Goal: Task Accomplishment & Management: Manage account settings

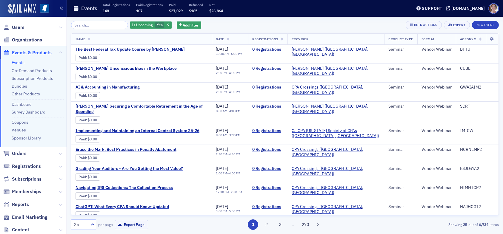
click at [91, 27] on input "search" at bounding box center [99, 25] width 57 height 8
click at [165, 24] on span "button" at bounding box center [167, 24] width 5 height 5
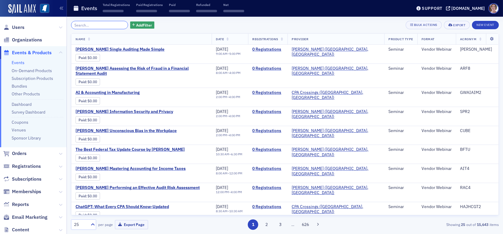
click at [95, 25] on input "search" at bounding box center [99, 25] width 57 height 8
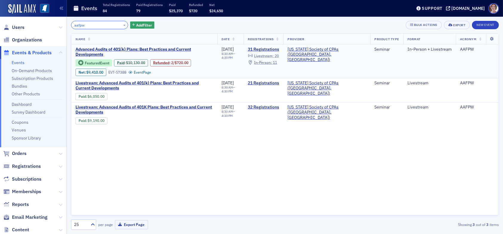
type input "aafpw"
click at [274, 56] on span "Livestream :" at bounding box center [264, 55] width 20 height 5
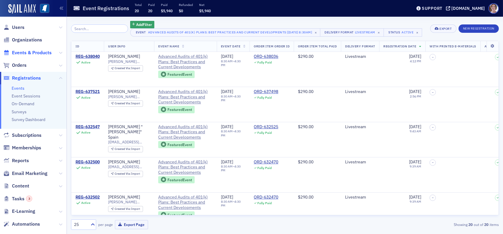
click at [20, 52] on span "Events & Products" at bounding box center [32, 53] width 40 height 7
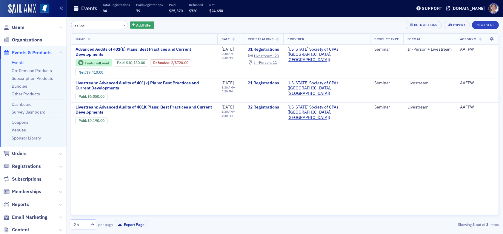
drag, startPoint x: 90, startPoint y: 25, endPoint x: 47, endPoint y: 19, distance: 43.7
click at [48, 21] on div "Users Organizations Events & Products Events On-Demand Products Subscription Pr…" at bounding box center [251, 117] width 503 height 234
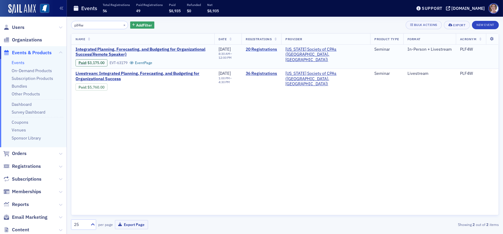
type input "plf4w"
click at [277, 49] on link "20 Registrations" at bounding box center [261, 49] width 31 height 5
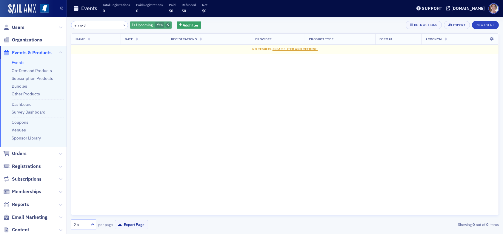
click at [167, 24] on icon "button" at bounding box center [168, 25] width 2 height 3
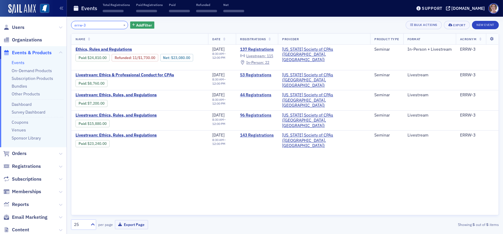
drag, startPoint x: 90, startPoint y: 25, endPoint x: 31, endPoint y: 17, distance: 59.4
click at [32, 18] on div "Users Organizations Events & Products Events On-Demand Products Subscription Pr…" at bounding box center [251, 117] width 503 height 234
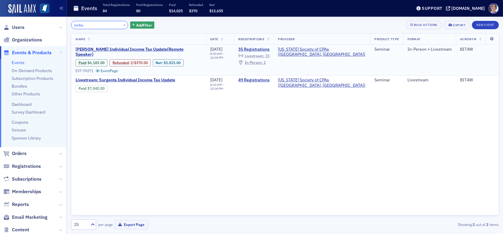
type input "bit4w"
click at [265, 54] on span "Livestream :" at bounding box center [255, 55] width 20 height 5
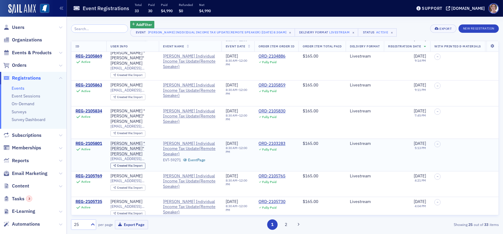
scroll to position [119, 0]
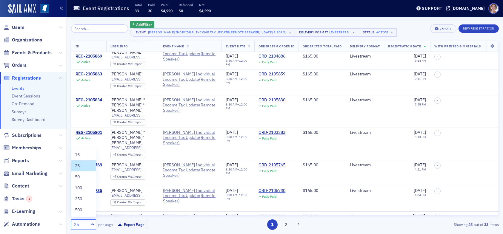
click at [83, 225] on div "25" at bounding box center [80, 225] width 13 height 6
click at [82, 179] on div "50" at bounding box center [83, 177] width 17 height 6
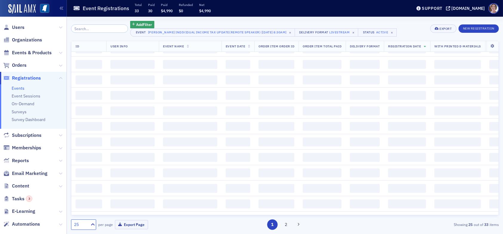
scroll to position [0, 0]
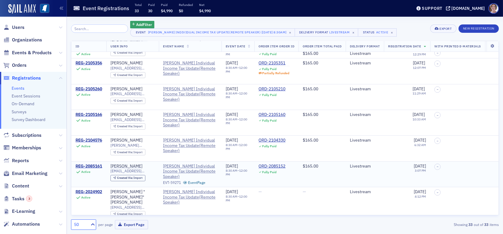
scroll to position [328, 0]
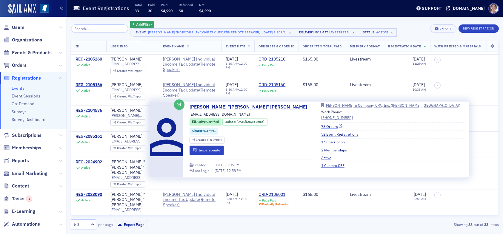
click at [321, 127] on link "78 Orders" at bounding box center [331, 126] width 21 height 5
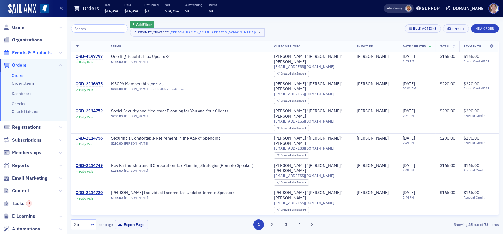
click at [23, 53] on span "Events & Products" at bounding box center [32, 53] width 40 height 7
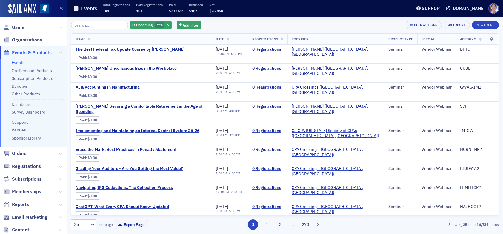
click at [95, 24] on input "search" at bounding box center [99, 25] width 57 height 8
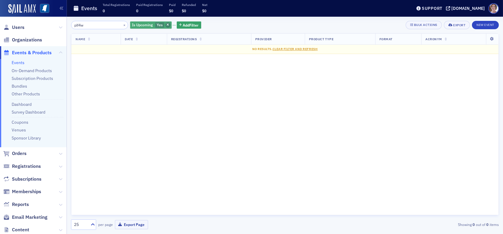
type input "plf4w"
drag, startPoint x: 161, startPoint y: 24, endPoint x: 164, endPoint y: 34, distance: 10.4
click at [167, 24] on icon "button" at bounding box center [168, 25] width 2 height 3
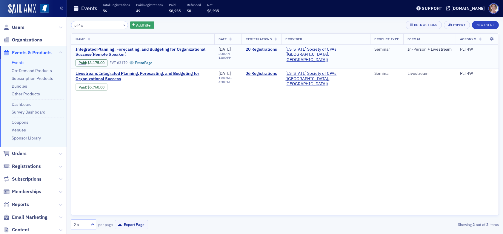
click at [277, 49] on link "20 Registrations" at bounding box center [261, 49] width 31 height 5
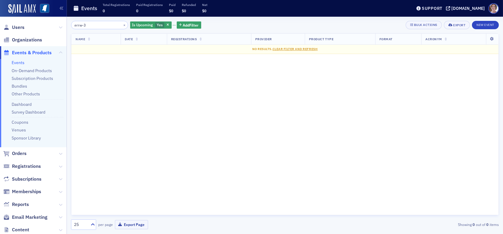
drag, startPoint x: 82, startPoint y: 23, endPoint x: 26, endPoint y: 16, distance: 56.9
click at [28, 20] on div "Users Organizations Events & Products Events On-Demand Products Subscription Pr…" at bounding box center [251, 117] width 503 height 234
type input "bit4w"
drag, startPoint x: 162, startPoint y: 22, endPoint x: 162, endPoint y: 25, distance: 3.3
click at [165, 22] on button "button" at bounding box center [167, 24] width 5 height 5
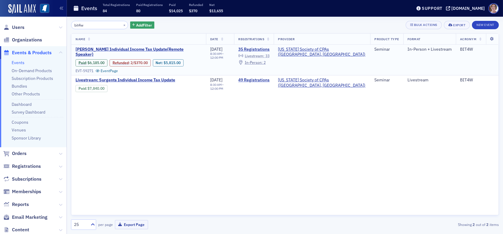
click at [265, 56] on span "Livestream :" at bounding box center [255, 55] width 20 height 5
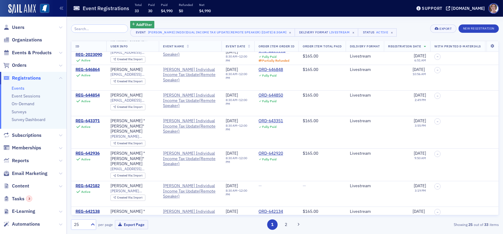
scroll to position [486, 0]
click at [85, 183] on div "REG-642182" at bounding box center [88, 185] width 24 height 5
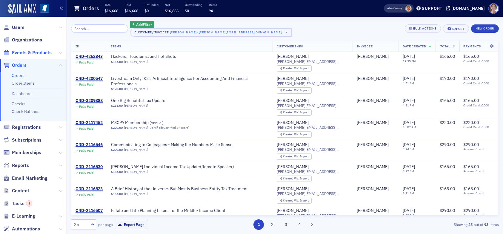
click at [31, 51] on span "Events & Products" at bounding box center [32, 53] width 40 height 7
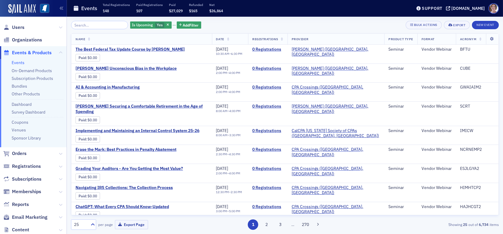
click at [93, 25] on input "search" at bounding box center [99, 25] width 57 height 8
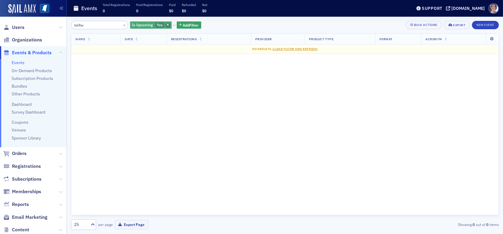
type input "bit4w"
click at [167, 24] on icon "button" at bounding box center [168, 25] width 2 height 3
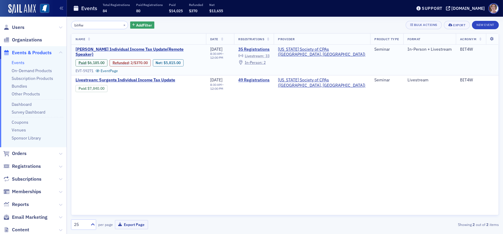
click at [265, 56] on span "Livestream :" at bounding box center [255, 55] width 20 height 5
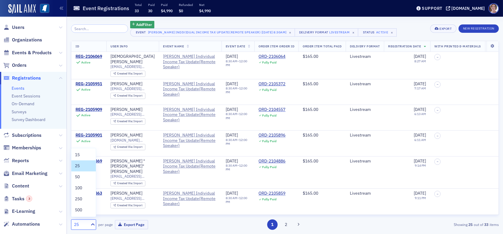
click at [79, 225] on div "25" at bounding box center [80, 225] width 13 height 6
drag, startPoint x: 79, startPoint y: 177, endPoint x: 90, endPoint y: 178, distance: 12.0
click at [79, 177] on span "50" at bounding box center [77, 177] width 5 height 6
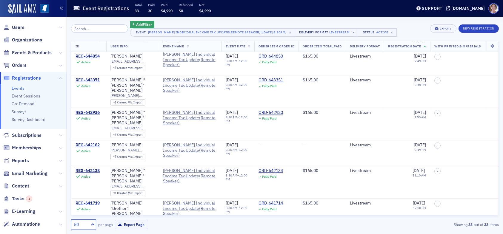
scroll to position [537, 0]
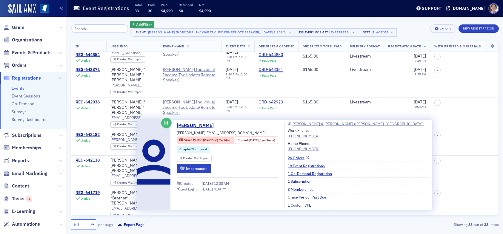
click at [305, 158] on link "26 Orders" at bounding box center [298, 157] width 21 height 5
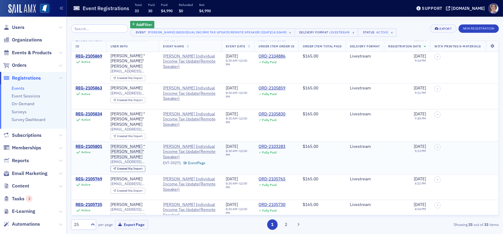
scroll to position [119, 0]
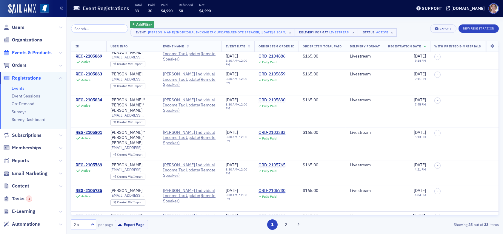
click at [22, 52] on span "Events & Products" at bounding box center [32, 53] width 40 height 7
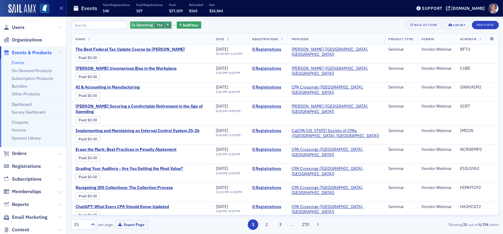
click at [165, 26] on span "button" at bounding box center [167, 24] width 5 height 5
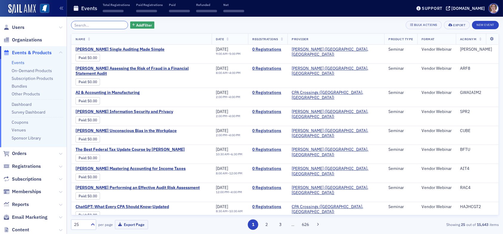
click at [97, 26] on input "search" at bounding box center [99, 25] width 57 height 8
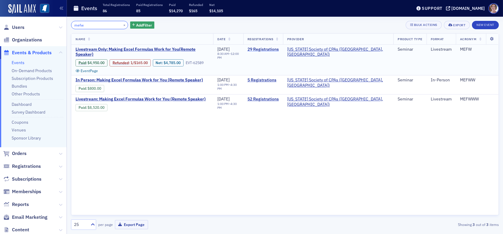
type input "mefw"
click at [279, 50] on link "29 Registrations" at bounding box center [263, 49] width 31 height 5
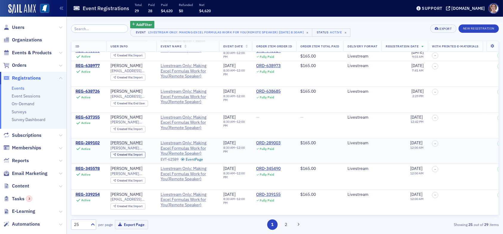
scroll to position [488, 0]
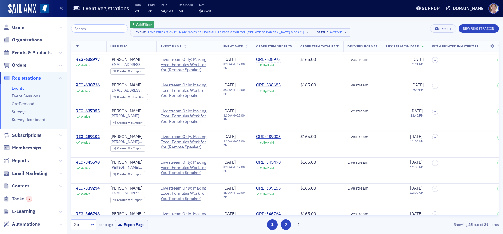
click at [288, 226] on button "2" at bounding box center [286, 225] width 10 height 10
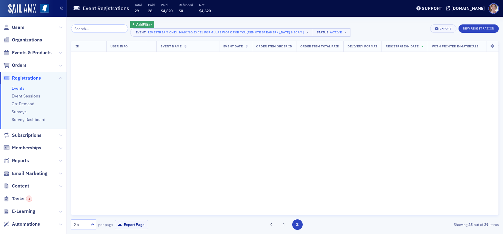
scroll to position [0, 0]
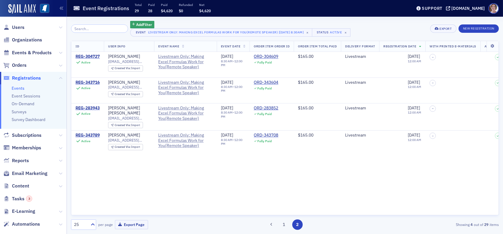
click at [284, 226] on button "1" at bounding box center [284, 225] width 10 height 10
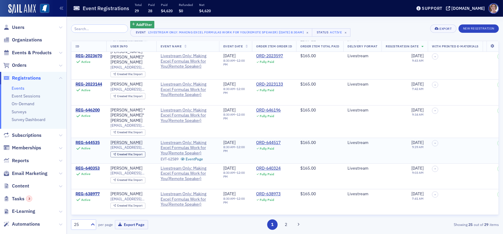
scroll to position [448, 0]
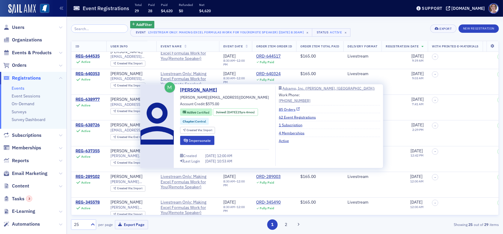
click at [282, 108] on link "85 Orders" at bounding box center [289, 109] width 21 height 5
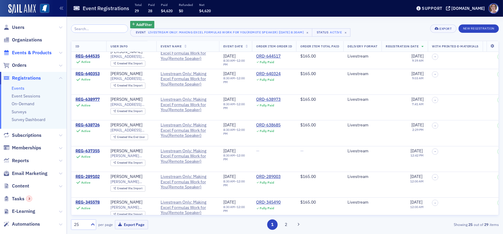
click at [34, 53] on span "Events & Products" at bounding box center [32, 53] width 40 height 7
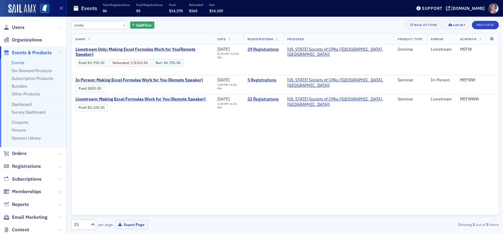
drag, startPoint x: 94, startPoint y: 24, endPoint x: 55, endPoint y: 25, distance: 38.5
click at [58, 25] on div "Users Organizations Events & Products Events On-Demand Products Subscription Pr…" at bounding box center [251, 117] width 503 height 234
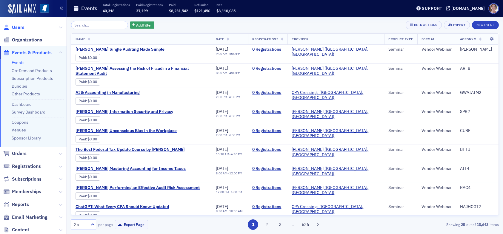
click at [21, 28] on span "Users" at bounding box center [18, 27] width 13 height 7
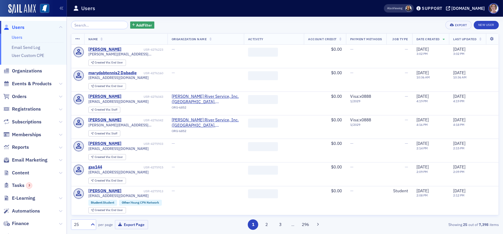
click at [94, 26] on input "search" at bounding box center [99, 25] width 57 height 8
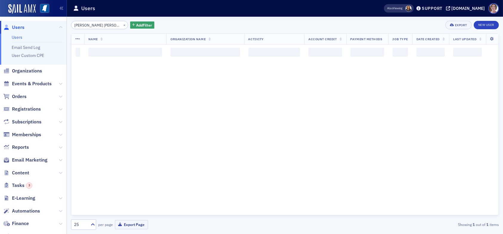
type input "hewitt pittman"
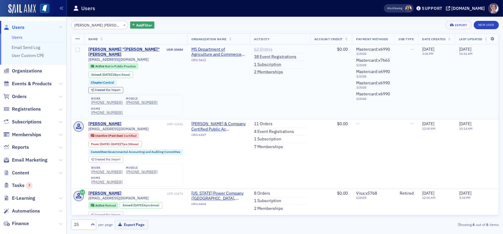
click at [265, 49] on link "62 Orders" at bounding box center [263, 49] width 19 height 5
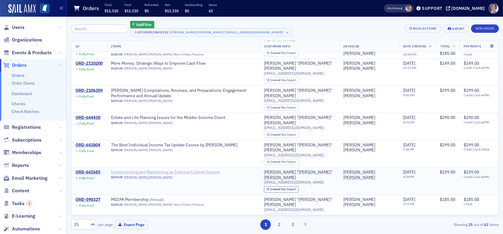
scroll to position [30, 0]
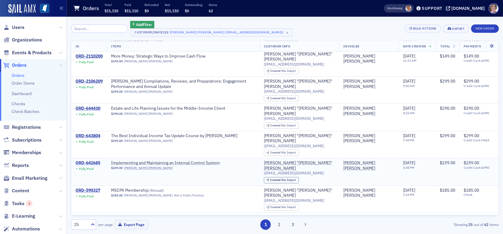
click at [95, 163] on div "ORD-642685" at bounding box center [88, 163] width 25 height 5
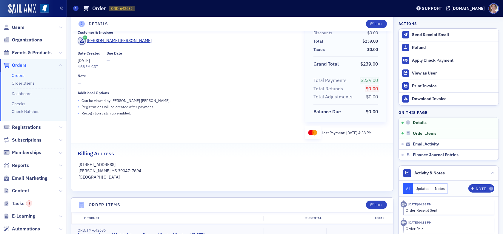
scroll to position [30, 0]
click at [19, 26] on span "Users" at bounding box center [18, 27] width 13 height 7
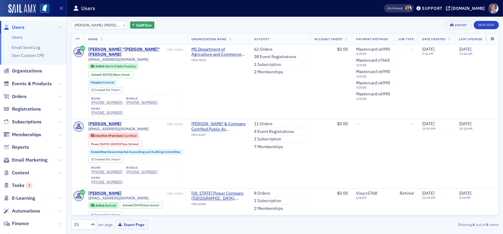
drag, startPoint x: 102, startPoint y: 25, endPoint x: 40, endPoint y: 36, distance: 62.9
click at [49, 25] on div "Users Users Email Send Log User Custom CPE Organizations Events & Products Orde…" at bounding box center [251, 117] width 503 height 234
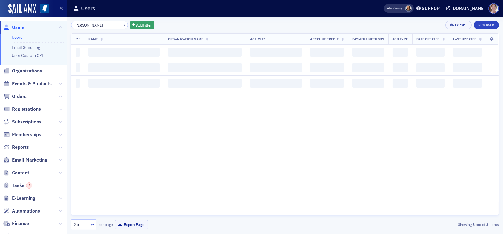
type input "selena dvis"
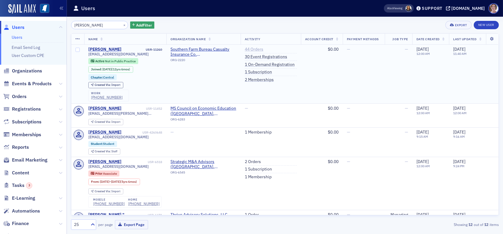
click at [251, 50] on link "44 Orders" at bounding box center [254, 49] width 19 height 5
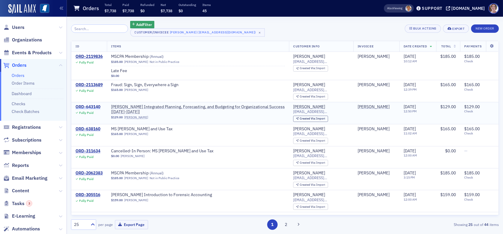
click at [94, 107] on div "ORD-643140" at bounding box center [88, 107] width 25 height 5
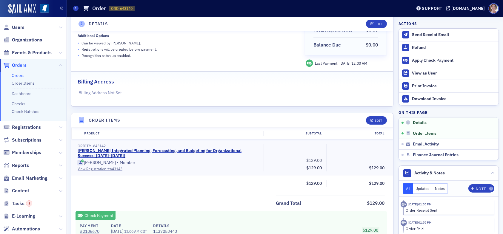
scroll to position [90, 0]
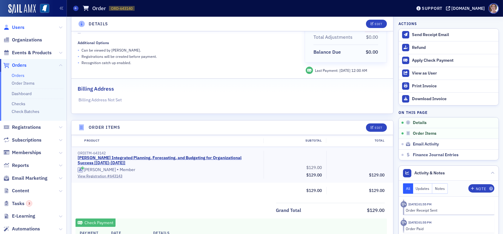
click at [17, 26] on span "Users" at bounding box center [18, 27] width 13 height 7
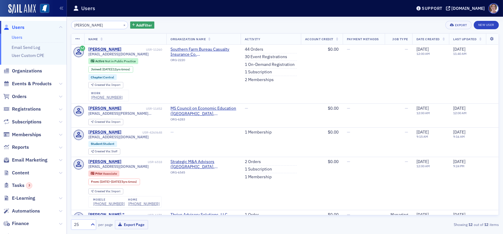
drag, startPoint x: 102, startPoint y: 26, endPoint x: 38, endPoint y: 29, distance: 64.0
click at [38, 29] on div "Users Users Email Send Log User Custom CPE Organizations Events & Products Orde…" at bounding box center [251, 117] width 503 height 234
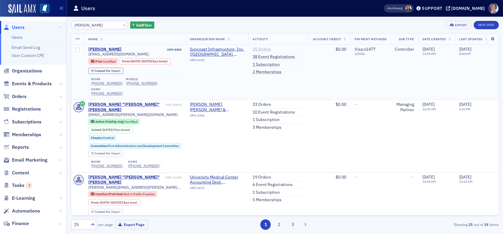
type input "matt thiel"
click at [264, 49] on link "35 Orders" at bounding box center [262, 49] width 19 height 5
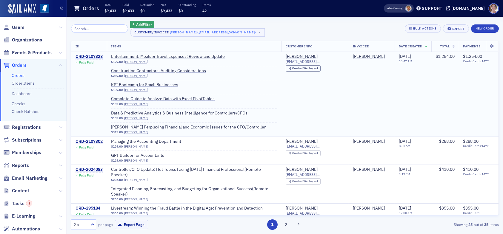
click at [93, 56] on div "ORD-2107328" at bounding box center [89, 56] width 27 height 5
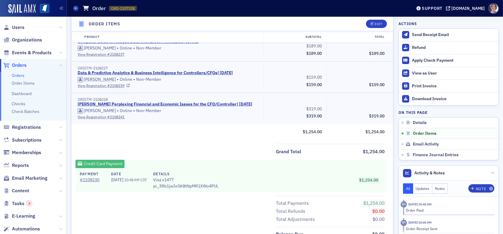
scroll to position [328, 0]
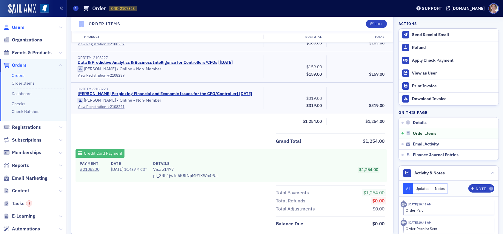
click at [19, 27] on span "Users" at bounding box center [18, 27] width 13 height 7
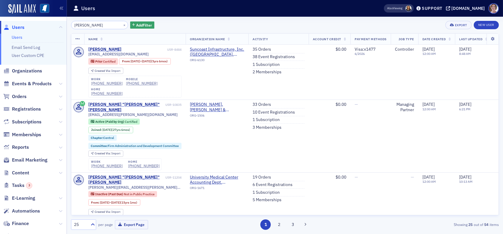
drag, startPoint x: 107, startPoint y: 26, endPoint x: 48, endPoint y: 31, distance: 59.6
click at [48, 31] on div "Users Users Email Send Log User Custom CPE Organizations Events & Products Orde…" at bounding box center [251, 117] width 503 height 234
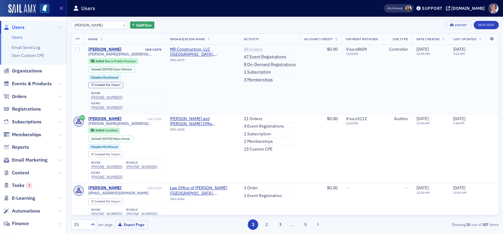
type input "Laura jones"
click at [251, 49] on link "84 Orders" at bounding box center [253, 49] width 19 height 5
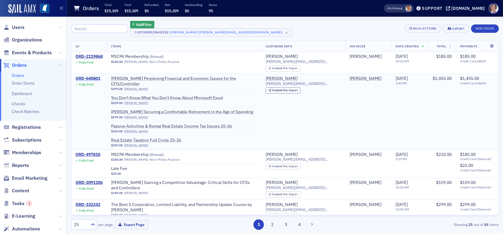
click at [94, 78] on div "ORD-640801" at bounding box center [88, 78] width 25 height 5
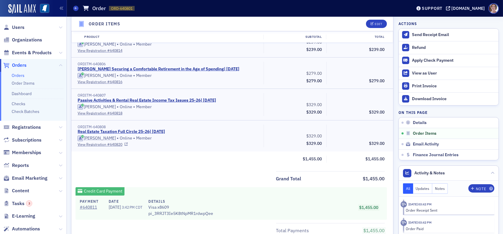
scroll to position [269, 0]
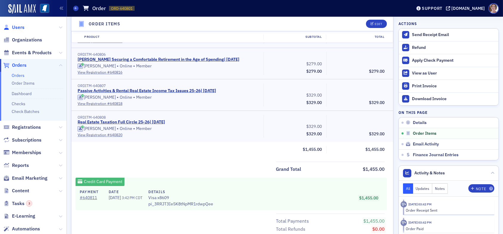
click at [19, 27] on span "Users" at bounding box center [18, 27] width 13 height 7
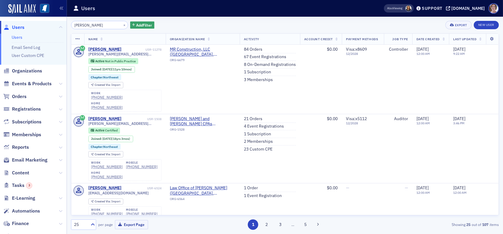
drag, startPoint x: 98, startPoint y: 26, endPoint x: 48, endPoint y: 28, distance: 50.2
click at [48, 28] on div "Users Users Email Send Log User Custom CPE Organizations Events & Products Orde…" at bounding box center [251, 117] width 503 height 234
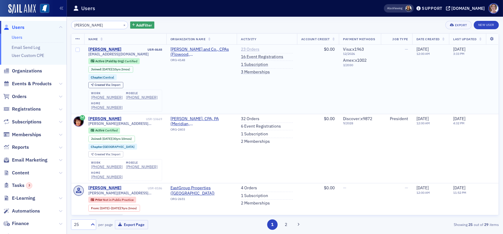
type input "donna charlton"
click at [247, 49] on link "23 Orders" at bounding box center [250, 49] width 19 height 5
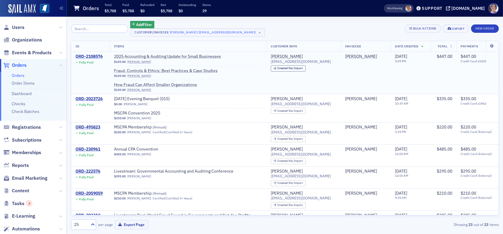
click at [94, 57] on div "ORD-2108576" at bounding box center [89, 56] width 27 height 5
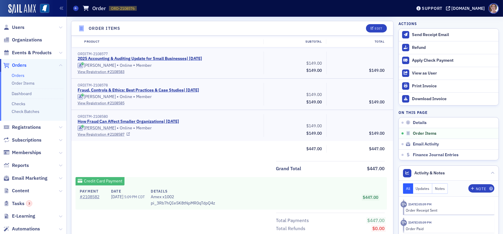
scroll to position [209, 0]
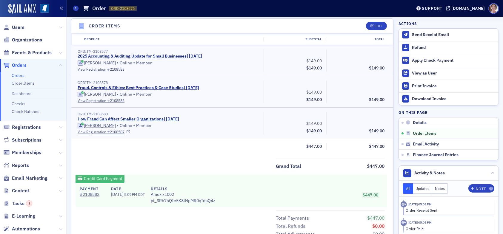
click at [147, 119] on link "How Fraud Can Affect Smaller Organizations | 6/26/2025" at bounding box center [129, 119] width 102 height 5
click at [15, 27] on span "Users" at bounding box center [18, 27] width 13 height 7
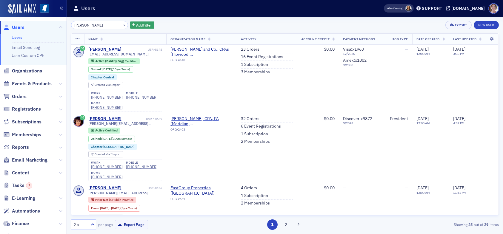
drag, startPoint x: 100, startPoint y: 24, endPoint x: 48, endPoint y: 25, distance: 51.7
click at [48, 25] on div "Users Users Email Send Log User Custom CPE Organizations Events & Products Orde…" at bounding box center [251, 117] width 503 height 234
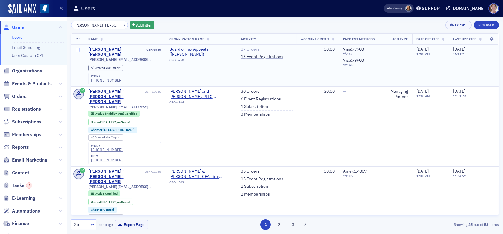
type input "krista andy"
click at [245, 49] on link "17 Orders" at bounding box center [250, 49] width 19 height 5
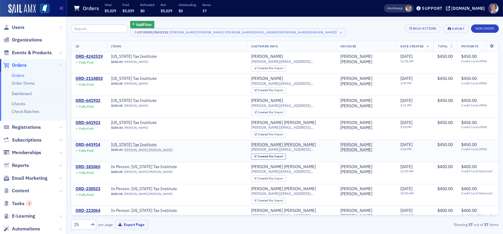
click at [92, 144] on div "ORD-641914" at bounding box center [88, 144] width 25 height 5
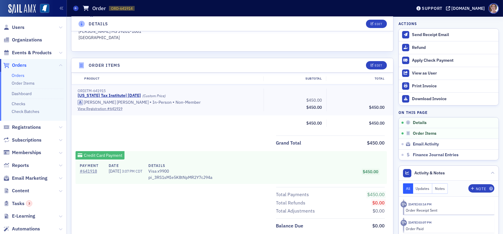
scroll to position [179, 0]
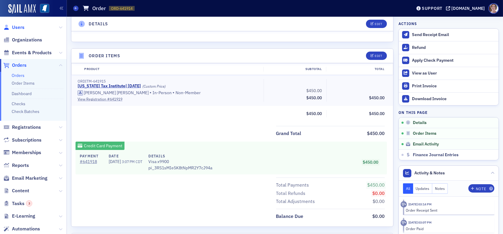
click at [21, 27] on span "Users" at bounding box center [18, 27] width 13 height 7
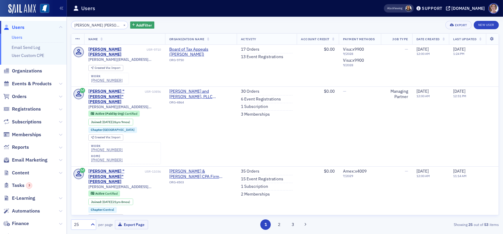
drag, startPoint x: 101, startPoint y: 25, endPoint x: 51, endPoint y: 23, distance: 50.2
click at [52, 24] on div "Users Users Email Send Log User Custom CPE Organizations Events & Products Orde…" at bounding box center [251, 117] width 503 height 234
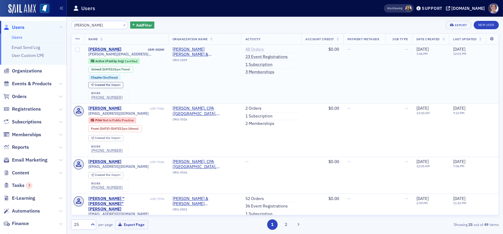
type input "marcus martin"
click at [250, 49] on link "48 Orders" at bounding box center [254, 49] width 19 height 5
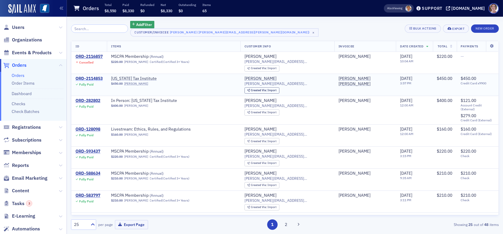
click at [102, 79] on div "ORD-2114853" at bounding box center [89, 78] width 27 height 5
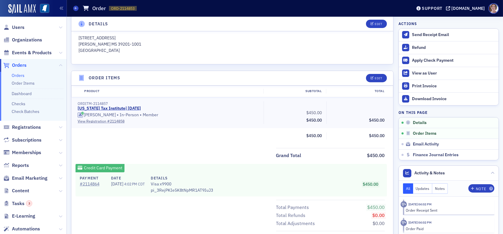
scroll to position [149, 0]
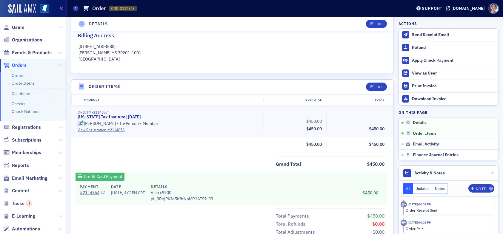
click at [92, 192] on link "# 2114864" at bounding box center [92, 193] width 25 height 6
click at [16, 26] on span "Users" at bounding box center [18, 27] width 13 height 7
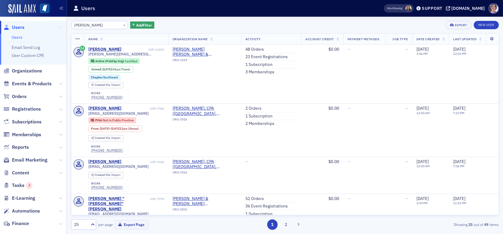
drag, startPoint x: 101, startPoint y: 23, endPoint x: 57, endPoint y: 24, distance: 44.2
click at [57, 25] on div "Users Users Email Send Log User Custom CPE Organizations Events & Products Orde…" at bounding box center [251, 117] width 503 height 234
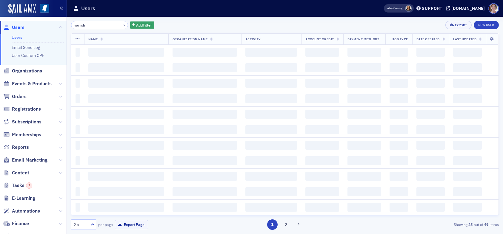
type input "vanish"
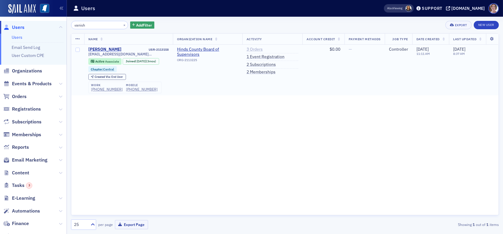
click at [249, 50] on link "3 Orders" at bounding box center [255, 49] width 16 height 5
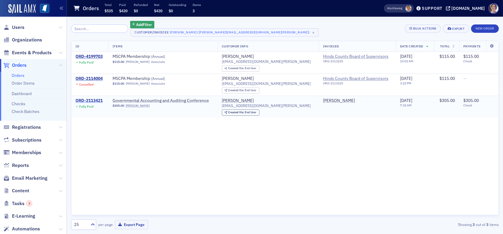
click at [99, 101] on div "ORD-2113421" at bounding box center [89, 100] width 27 height 5
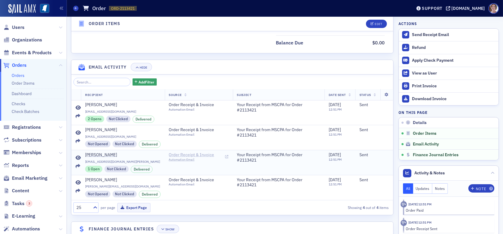
scroll to position [343, 0]
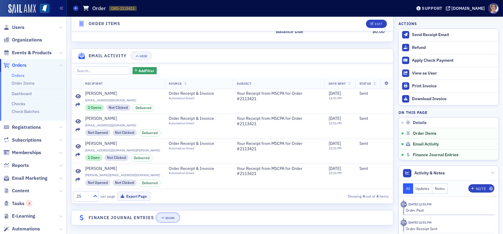
click at [164, 217] on icon "button" at bounding box center [163, 218] width 4 height 3
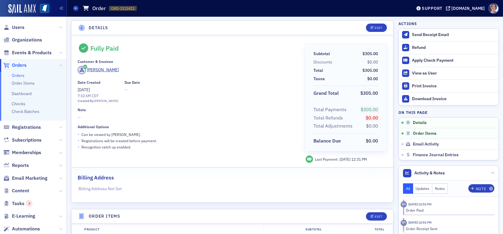
scroll to position [0, 0]
click at [21, 27] on span "Users" at bounding box center [18, 27] width 13 height 7
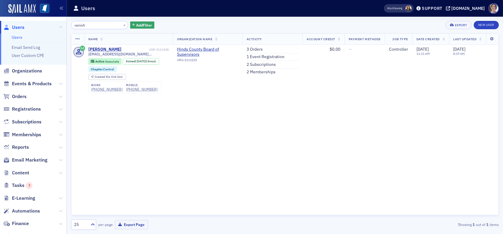
drag, startPoint x: 94, startPoint y: 25, endPoint x: 62, endPoint y: 24, distance: 32.0
click at [63, 24] on div "Users Users Email Send Log User Custom CPE Organizations Events & Products Orde…" at bounding box center [251, 117] width 503 height 234
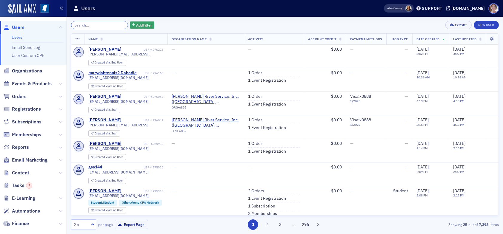
drag, startPoint x: 90, startPoint y: 26, endPoint x: 93, endPoint y: 16, distance: 11.0
click at [90, 26] on input "search" at bounding box center [99, 25] width 57 height 8
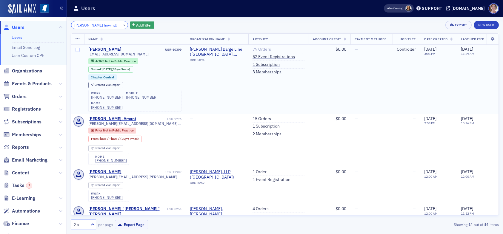
type input "cindy howingt"
click at [267, 50] on link "79 Orders" at bounding box center [262, 49] width 19 height 5
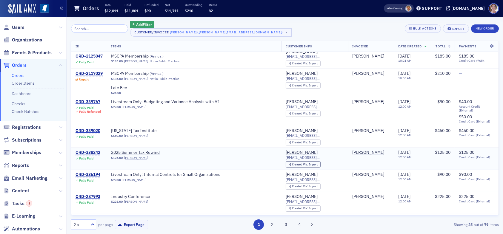
scroll to position [60, 0]
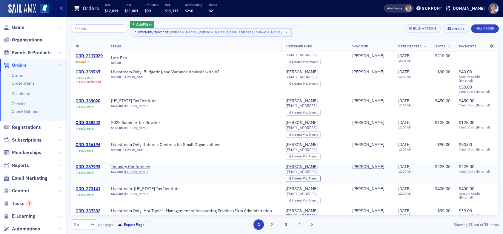
click at [92, 166] on div "ORD-287993" at bounding box center [88, 167] width 25 height 5
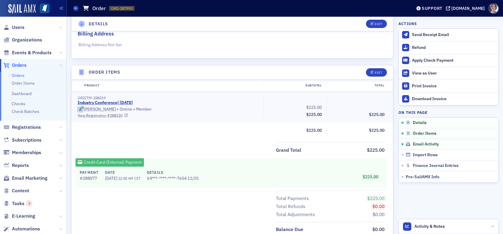
scroll to position [179, 0]
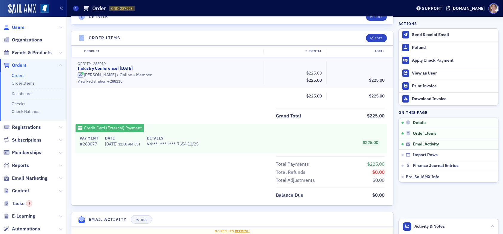
click at [20, 26] on span "Users" at bounding box center [18, 27] width 13 height 7
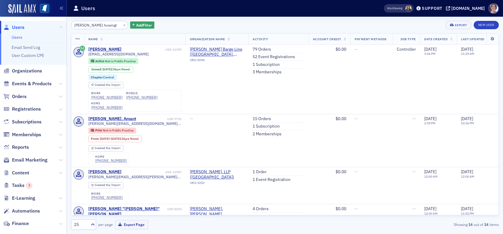
drag, startPoint x: 102, startPoint y: 23, endPoint x: 61, endPoint y: 25, distance: 40.7
click at [61, 25] on div "Users Users Email Send Log User Custom CPE Organizations Events & Products Orde…" at bounding box center [251, 117] width 503 height 234
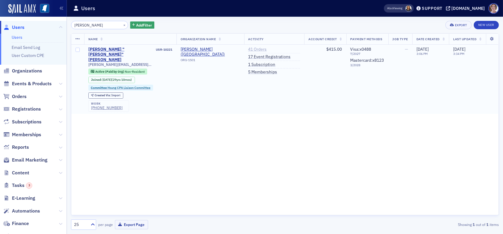
type input "ashworth"
click at [254, 50] on link "41 Orders" at bounding box center [257, 49] width 19 height 5
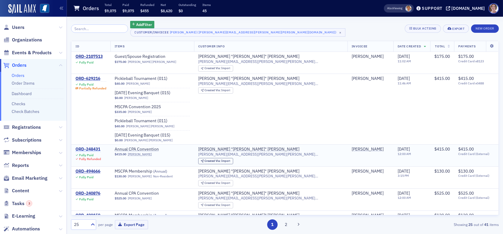
click at [93, 149] on div "ORD-248431" at bounding box center [88, 149] width 25 height 5
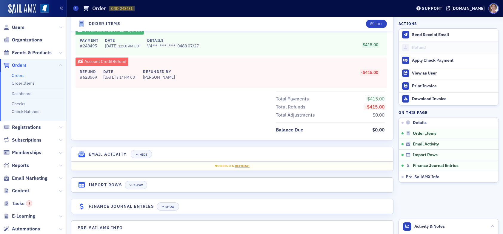
scroll to position [269, 0]
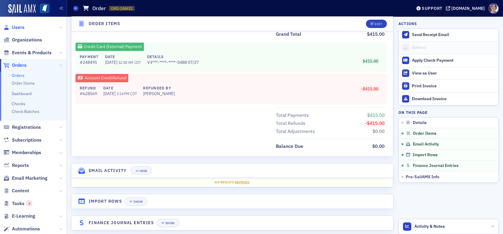
click at [21, 28] on span "Users" at bounding box center [18, 27] width 13 height 7
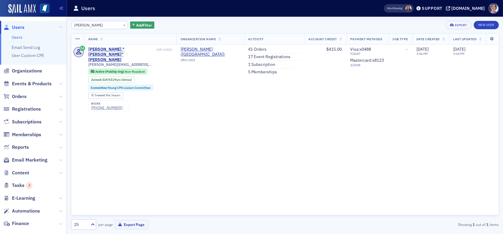
drag, startPoint x: 100, startPoint y: 26, endPoint x: 55, endPoint y: 24, distance: 45.2
click at [55, 24] on div "Users Users Email Send Log User Custom CPE Organizations Events & Products Orde…" at bounding box center [251, 117] width 503 height 234
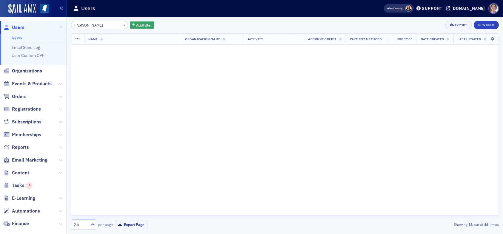
type input "mollie murphey"
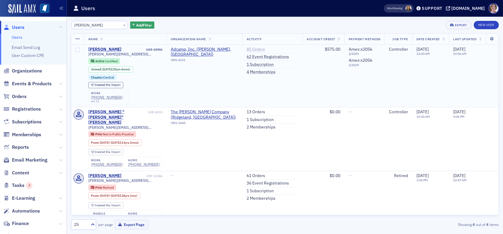
click at [252, 50] on link "85 Orders" at bounding box center [256, 49] width 19 height 5
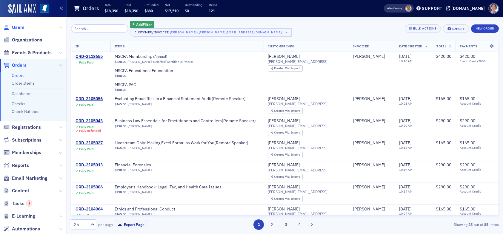
click at [18, 27] on span "Users" at bounding box center [18, 27] width 13 height 7
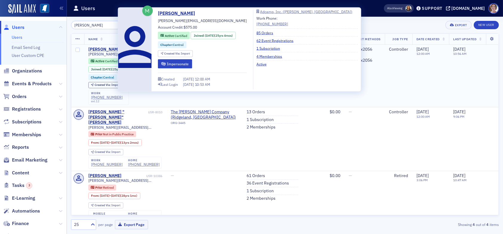
click at [104, 48] on div "[PERSON_NAME]" at bounding box center [104, 49] width 33 height 5
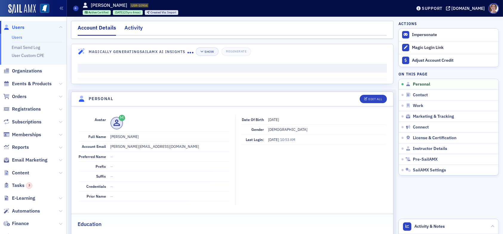
click at [129, 29] on div "Activity" at bounding box center [134, 29] width 18 height 11
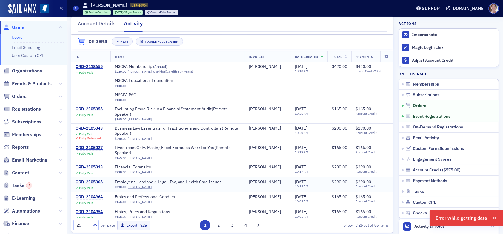
scroll to position [209, 0]
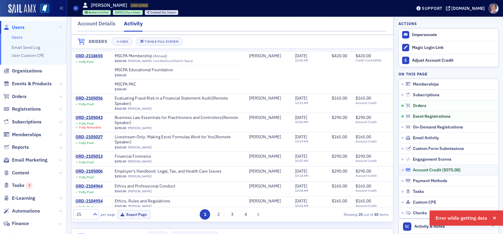
click at [417, 169] on div "Account Credit ( $575.00 )" at bounding box center [437, 170] width 48 height 5
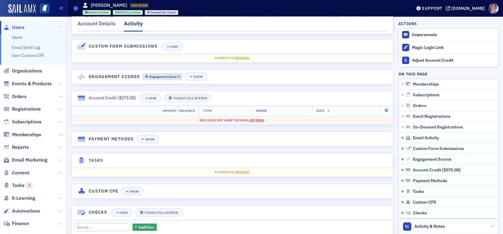
scroll to position [865, 0]
click at [255, 123] on span "Refresh" at bounding box center [257, 121] width 15 height 4
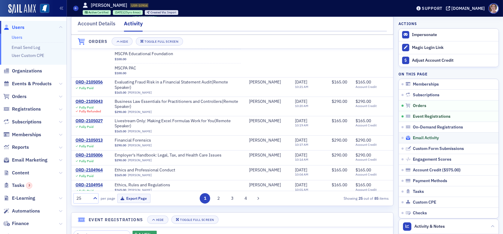
scroll to position [195, 0]
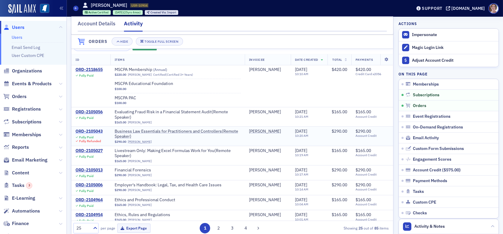
click at [87, 134] on div "ORD-2105043" at bounding box center [89, 131] width 27 height 5
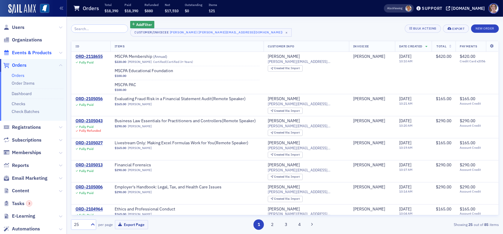
click at [27, 53] on span "Events & Products" at bounding box center [32, 53] width 40 height 7
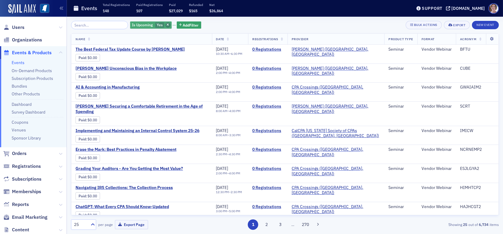
click at [167, 24] on icon "button" at bounding box center [168, 25] width 2 height 3
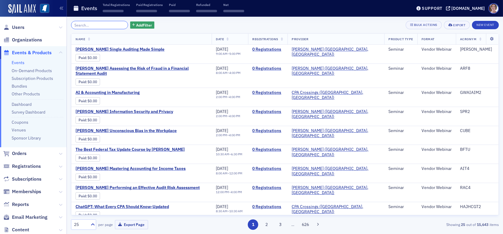
click at [94, 26] on input "search" at bounding box center [99, 25] width 57 height 8
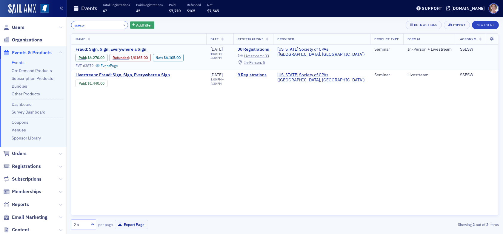
type input "ssesw"
click at [264, 55] on span "Livestream :" at bounding box center [254, 55] width 20 height 5
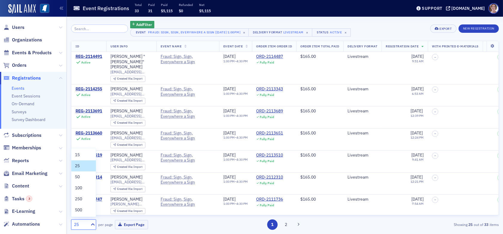
drag, startPoint x: 87, startPoint y: 224, endPoint x: 87, endPoint y: 219, distance: 4.8
click at [87, 223] on div "25" at bounding box center [79, 224] width 17 height 7
click at [81, 176] on div "50" at bounding box center [83, 177] width 17 height 6
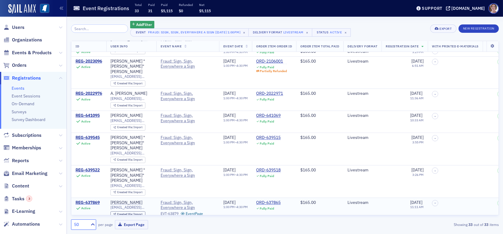
scroll to position [358, 0]
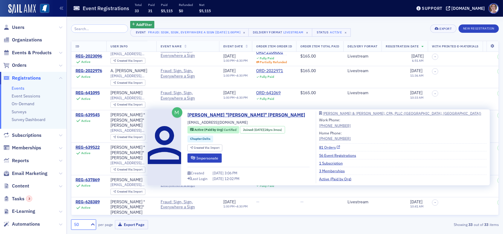
click at [319, 147] on link "81 Orders" at bounding box center [329, 147] width 21 height 5
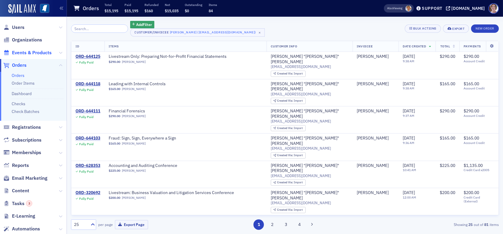
click at [25, 53] on span "Events & Products" at bounding box center [32, 53] width 40 height 7
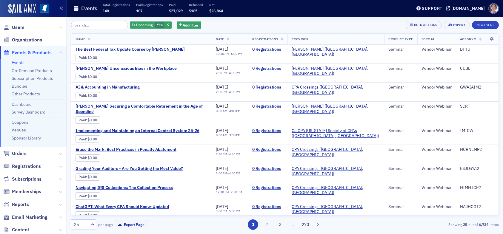
click at [28, 52] on span "Events & Products" at bounding box center [32, 53] width 40 height 7
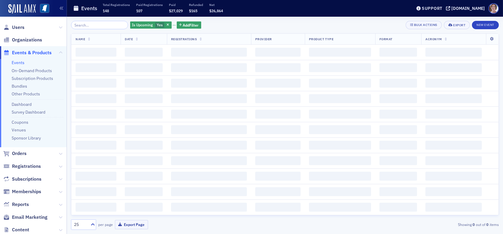
click at [167, 24] on icon "button" at bounding box center [168, 25] width 2 height 3
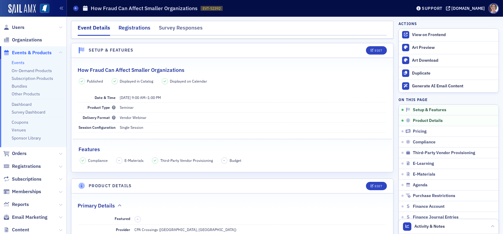
click at [128, 27] on div "Registrations" at bounding box center [135, 29] width 32 height 11
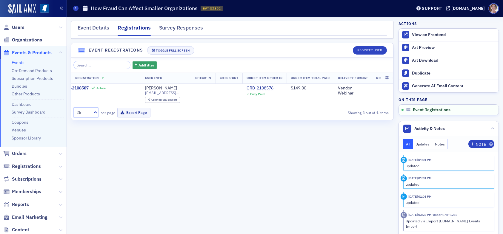
scroll to position [0, 21]
click at [19, 27] on span "Users" at bounding box center [18, 27] width 13 height 7
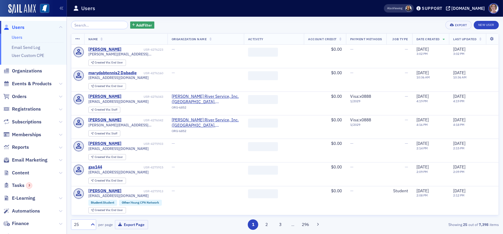
click at [90, 26] on input "search" at bounding box center [99, 25] width 57 height 8
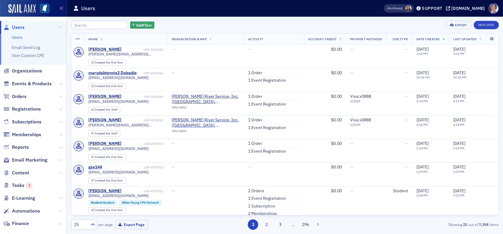
click at [88, 25] on input "search" at bounding box center [99, 25] width 57 height 8
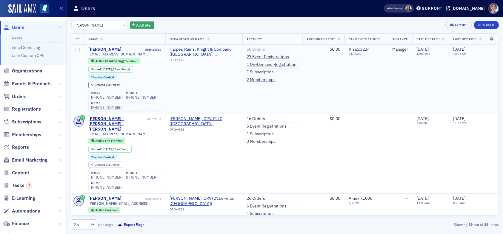
type input "[PERSON_NAME]"
click at [247, 49] on link "50 Orders" at bounding box center [256, 49] width 19 height 5
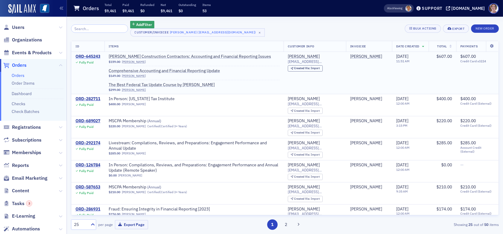
click at [90, 56] on div "ORD-645243" at bounding box center [88, 56] width 25 height 5
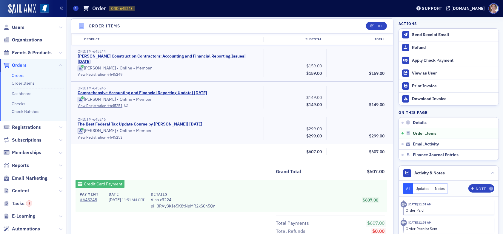
scroll to position [179, 0]
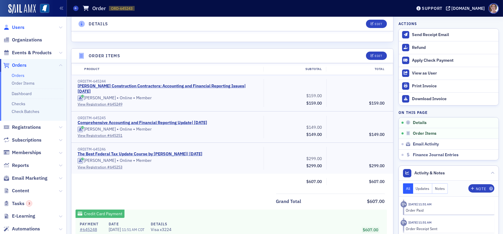
click at [19, 27] on span "Users" at bounding box center [18, 27] width 13 height 7
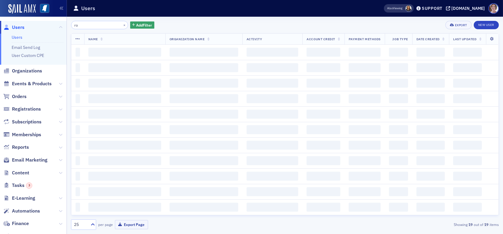
type input "r"
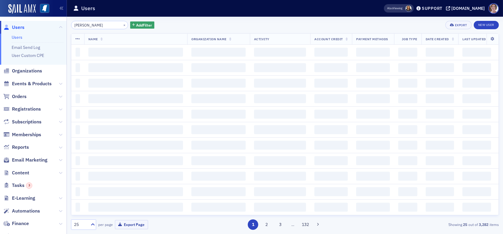
type input "[PERSON_NAME]"
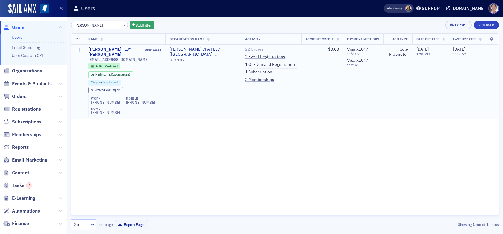
click at [249, 49] on link "22 Orders" at bounding box center [254, 49] width 19 height 5
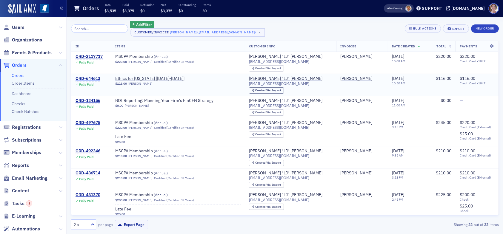
click at [96, 78] on div "ORD-644613" at bounding box center [88, 78] width 25 height 5
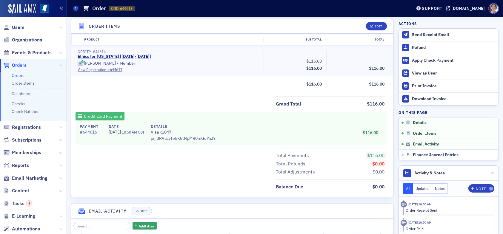
scroll to position [209, 0]
drag, startPoint x: 15, startPoint y: 26, endPoint x: 18, endPoint y: 22, distance: 4.6
click at [15, 25] on span "Users" at bounding box center [18, 27] width 13 height 7
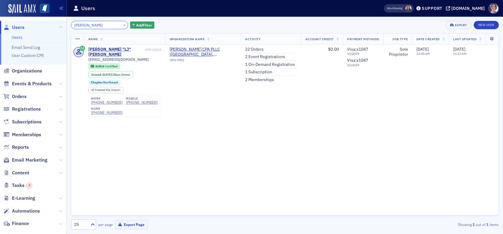
drag, startPoint x: 91, startPoint y: 26, endPoint x: 52, endPoint y: 24, distance: 38.9
click at [52, 24] on div "Users Users Email Send Log User Custom CPE Organizations Events & Products Orde…" at bounding box center [251, 117] width 503 height 234
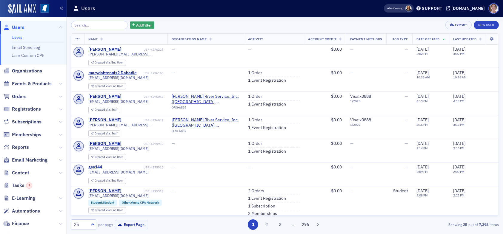
click at [18, 27] on span "Users" at bounding box center [18, 27] width 13 height 7
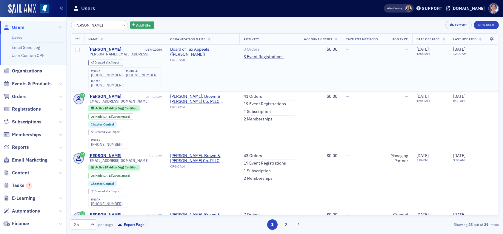
type input "[PERSON_NAME]"
click at [245, 50] on link "3 Orders" at bounding box center [252, 49] width 16 height 5
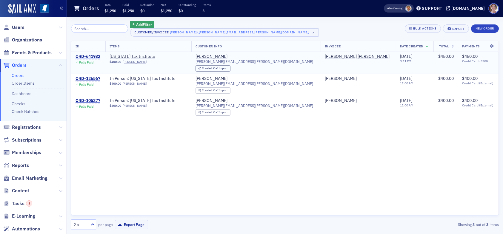
click at [81, 57] on div "ORD-641932" at bounding box center [88, 56] width 25 height 5
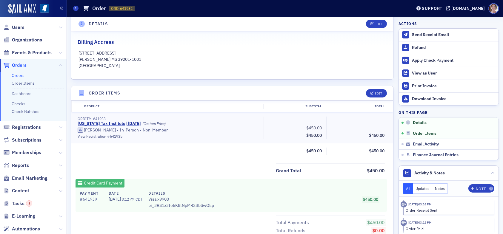
scroll to position [149, 0]
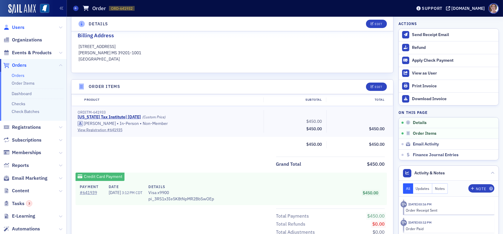
click at [18, 26] on span "Users" at bounding box center [18, 27] width 13 height 7
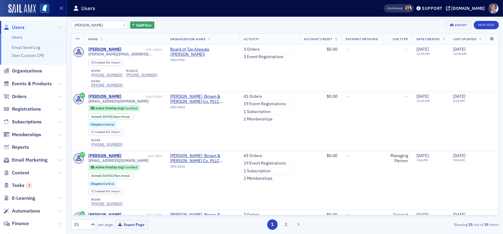
drag, startPoint x: 90, startPoint y: 24, endPoint x: 49, endPoint y: 22, distance: 41.3
click at [49, 22] on div "Users Users Email Send Log User Custom CPE Organizations Events & Products Orde…" at bounding box center [251, 117] width 503 height 234
click at [250, 51] on link "3 Orders" at bounding box center [252, 49] width 16 height 5
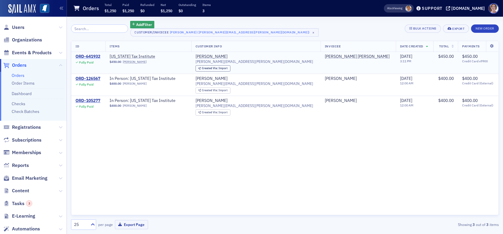
click at [95, 56] on div "ORD-641932" at bounding box center [88, 56] width 25 height 5
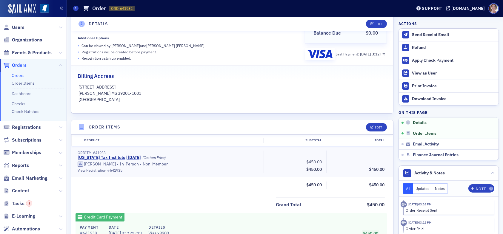
scroll to position [149, 0]
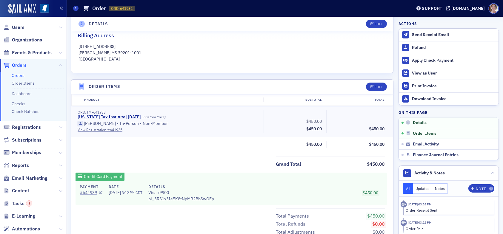
click at [91, 191] on link "# 641939" at bounding box center [91, 193] width 23 height 6
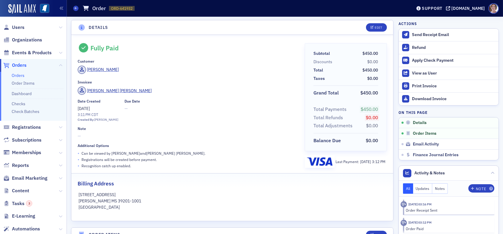
scroll to position [0, 0]
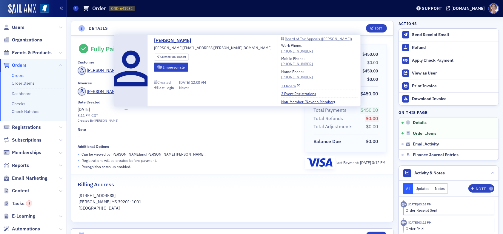
click at [281, 86] on link "3 Orders" at bounding box center [290, 85] width 19 height 5
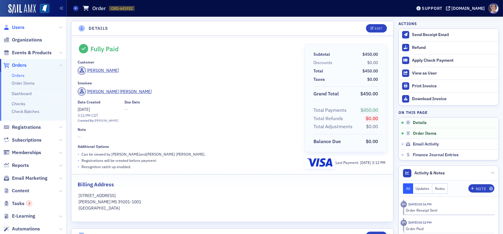
click at [16, 27] on span "Users" at bounding box center [18, 27] width 13 height 7
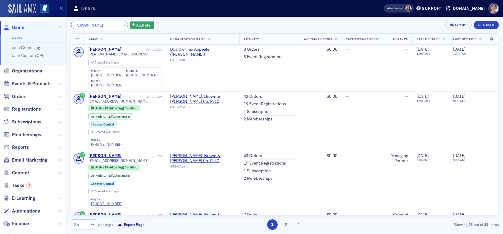
drag, startPoint x: 98, startPoint y: 26, endPoint x: 31, endPoint y: 8, distance: 69.0
click at [35, 24] on div "Users Users Email Send Log User Custom CPE Organizations Events & Products Orde…" at bounding box center [251, 117] width 503 height 234
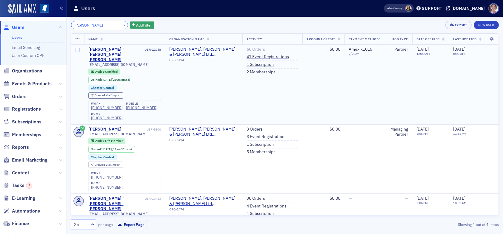
type input "[PERSON_NAME]"
click at [253, 48] on link "60 Orders" at bounding box center [256, 49] width 19 height 5
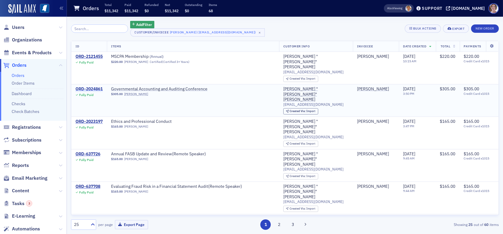
click at [99, 87] on div "ORD-2024861" at bounding box center [89, 89] width 27 height 5
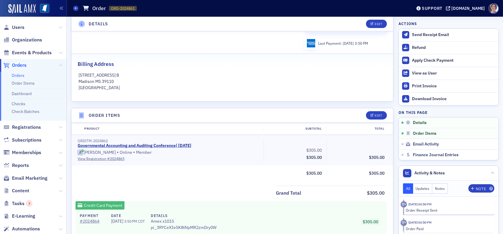
scroll to position [149, 0]
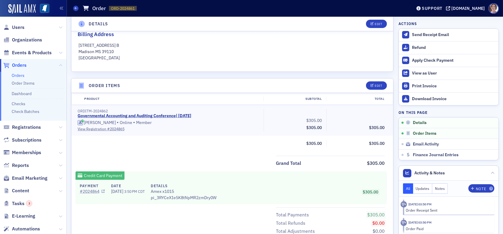
click at [87, 189] on link "# 2024864" at bounding box center [92, 192] width 25 height 6
click at [16, 27] on span "Users" at bounding box center [18, 27] width 13 height 7
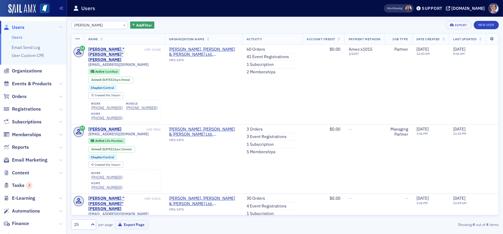
drag, startPoint x: 102, startPoint y: 24, endPoint x: 55, endPoint y: 21, distance: 47.3
click at [56, 24] on div "Users Users Email Send Log User Custom CPE Organizations Events & Products Orde…" at bounding box center [251, 117] width 503 height 234
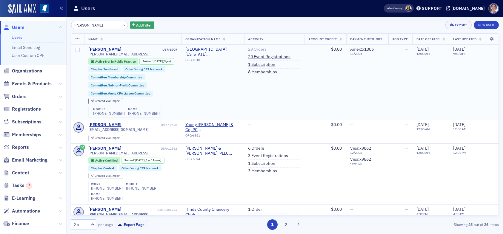
type input "[PERSON_NAME]"
click at [256, 47] on link "29 Orders" at bounding box center [257, 49] width 19 height 5
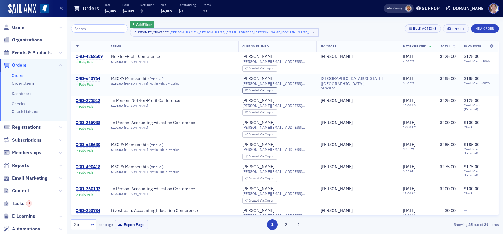
click at [87, 77] on div "ORD-643764" at bounding box center [88, 78] width 25 height 5
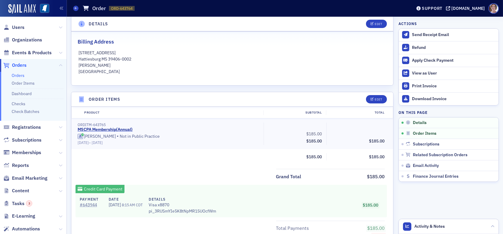
scroll to position [149, 0]
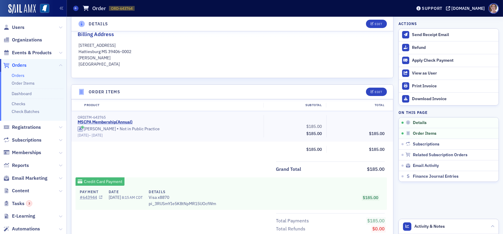
click at [90, 196] on link "# 643944" at bounding box center [91, 198] width 23 height 6
click at [15, 26] on span "Users" at bounding box center [18, 27] width 13 height 7
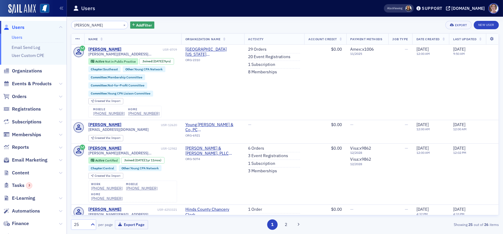
drag, startPoint x: 92, startPoint y: 24, endPoint x: 62, endPoint y: 24, distance: 29.6
click at [65, 24] on div "Users Users Email Send Log User Custom CPE Organizations Events & Products Orde…" at bounding box center [251, 117] width 503 height 234
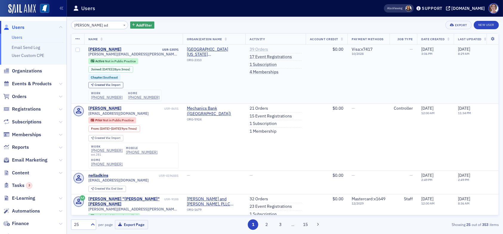
type input "[PERSON_NAME] ad"
click at [258, 48] on link "39 Orders" at bounding box center [259, 49] width 19 height 5
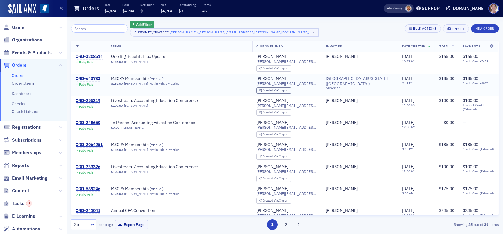
click at [85, 80] on div "ORD-643733" at bounding box center [88, 78] width 25 height 5
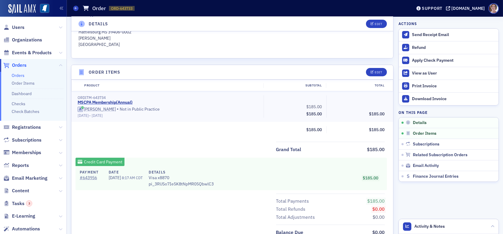
scroll to position [179, 0]
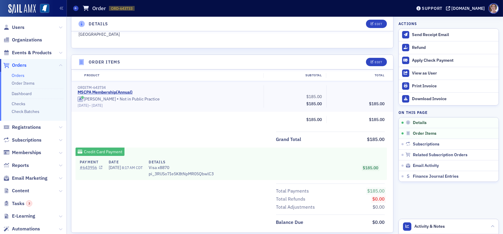
click at [93, 166] on link "# 643956" at bounding box center [91, 168] width 23 height 6
click at [16, 28] on span "Users" at bounding box center [18, 27] width 13 height 7
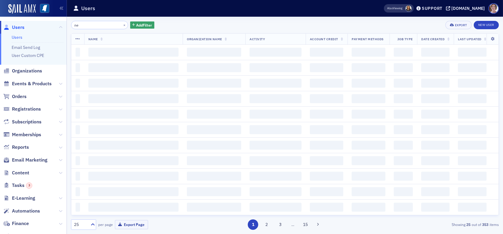
type input "n"
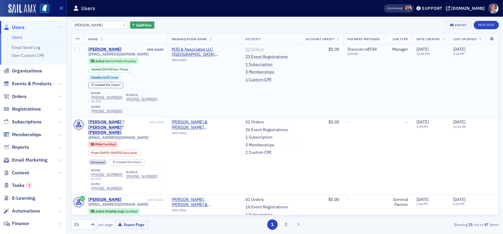
type input "[PERSON_NAME]"
click at [250, 48] on link "32 Orders" at bounding box center [254, 49] width 19 height 5
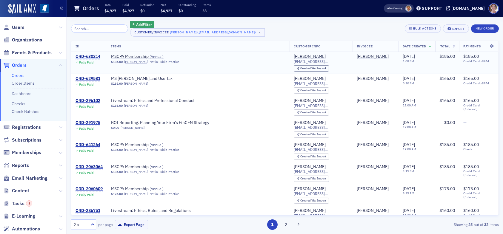
click at [90, 56] on div "ORD-630214" at bounding box center [88, 56] width 25 height 5
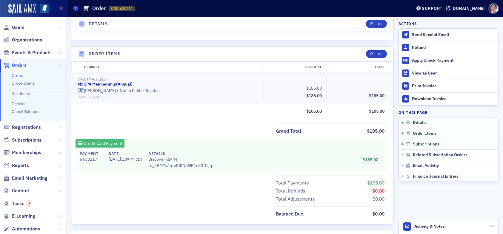
scroll to position [179, 0]
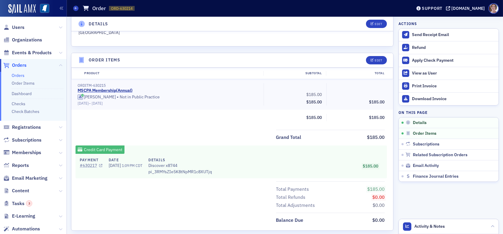
click at [90, 166] on link "# 630217" at bounding box center [91, 166] width 23 height 6
click at [18, 27] on span "Users" at bounding box center [18, 27] width 13 height 7
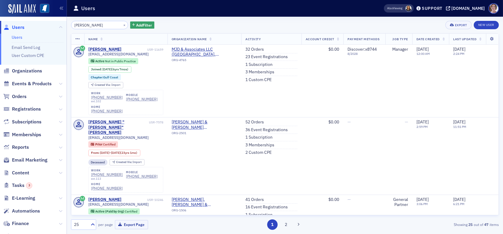
drag, startPoint x: 106, startPoint y: 25, endPoint x: 44, endPoint y: 15, distance: 62.6
click at [44, 15] on div "Users Users Email Send Log User Custom CPE Organizations Events & Products Orde…" at bounding box center [251, 117] width 503 height 234
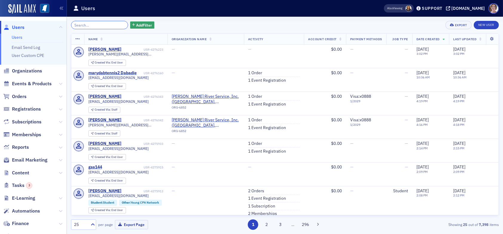
click at [92, 26] on input "search" at bounding box center [99, 25] width 57 height 8
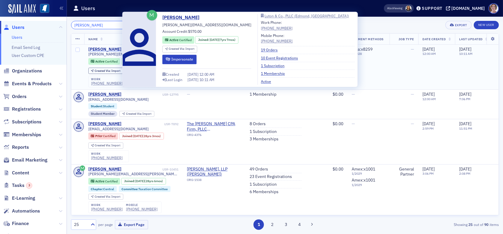
type input "[PERSON_NAME]"
click at [102, 49] on div "[PERSON_NAME]" at bounding box center [104, 49] width 33 height 5
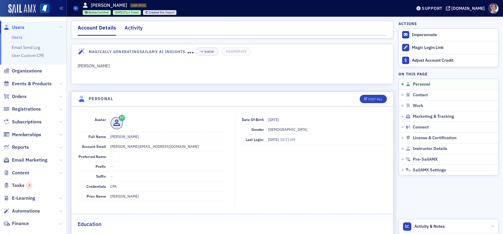
click at [136, 28] on div "Activity" at bounding box center [134, 29] width 18 height 11
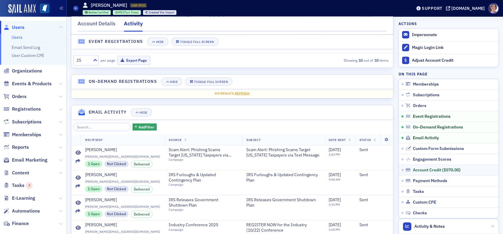
click at [439, 166] on link "Account Credit ( $570.00 )" at bounding box center [449, 170] width 100 height 11
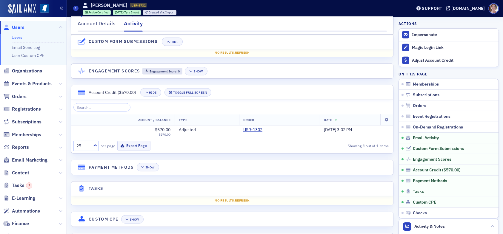
scroll to position [821, 0]
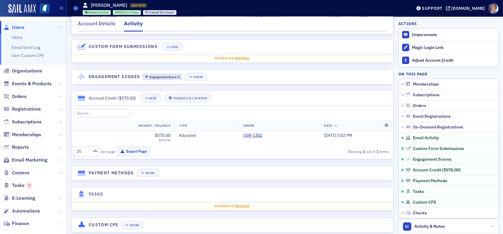
click at [17, 28] on span "Users" at bounding box center [18, 27] width 13 height 7
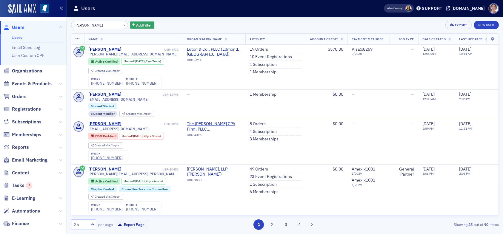
drag, startPoint x: 85, startPoint y: 25, endPoint x: 43, endPoint y: 22, distance: 42.5
click at [50, 28] on div "Users Users Email Send Log User Custom CPE Organizations Events & Products Orde…" at bounding box center [251, 117] width 503 height 234
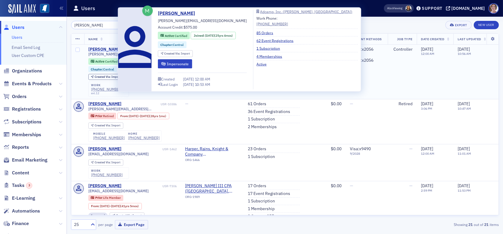
type input "[PERSON_NAME]"
click at [109, 49] on div "[PERSON_NAME]" at bounding box center [104, 49] width 33 height 5
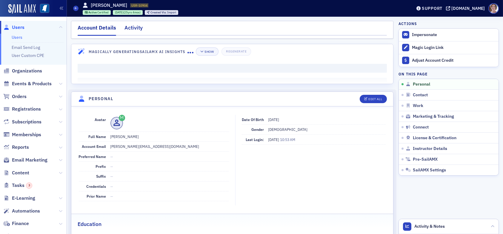
click at [132, 28] on div "Activity" at bounding box center [134, 29] width 18 height 11
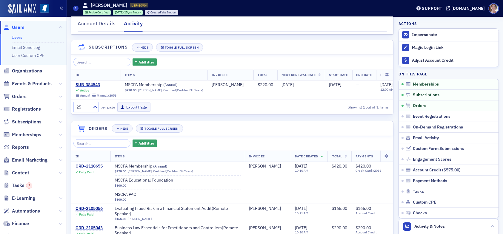
scroll to position [90, 0]
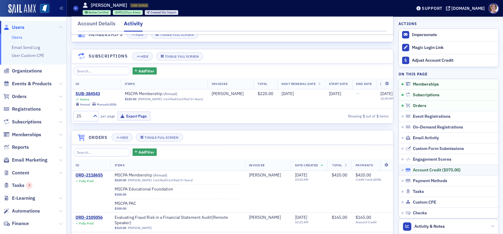
click at [430, 170] on div "Account Credit ( $575.00 )" at bounding box center [437, 170] width 48 height 5
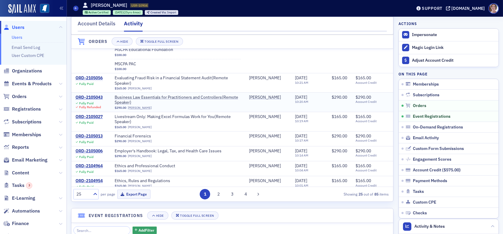
scroll to position [148, 0]
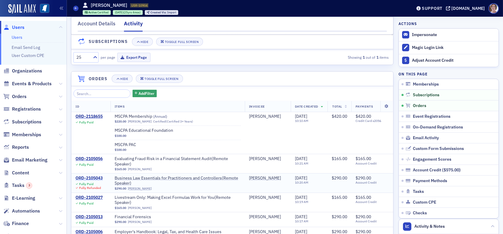
click at [98, 180] on div "ORD-2105043" at bounding box center [89, 178] width 27 height 5
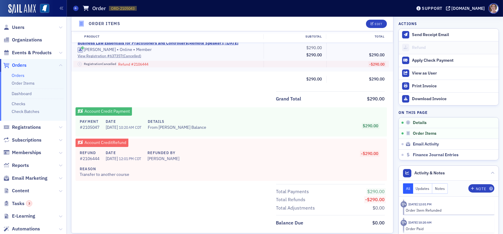
scroll to position [208, 0]
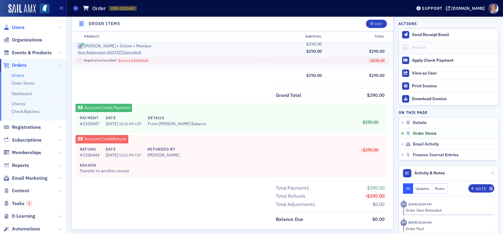
click at [17, 27] on span "Users" at bounding box center [18, 27] width 13 height 7
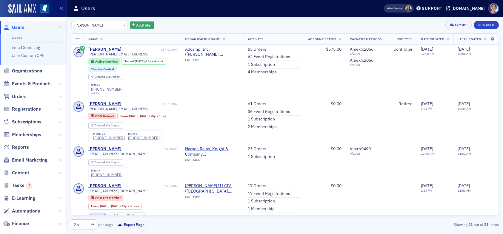
drag, startPoint x: 97, startPoint y: 26, endPoint x: 37, endPoint y: 28, distance: 59.7
click at [39, 26] on div "Users Users Email Send Log User Custom CPE Organizations Events & Products Orde…" at bounding box center [251, 117] width 503 height 234
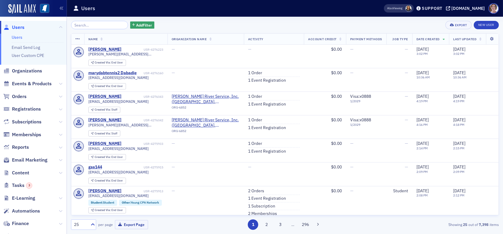
click at [94, 24] on input "search" at bounding box center [99, 25] width 57 height 8
click at [233, 25] on div "Add Filter Export New User" at bounding box center [285, 25] width 428 height 8
click at [88, 24] on input "search" at bounding box center [99, 25] width 57 height 8
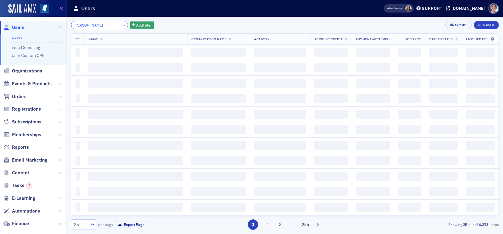
type input "[PERSON_NAME]"
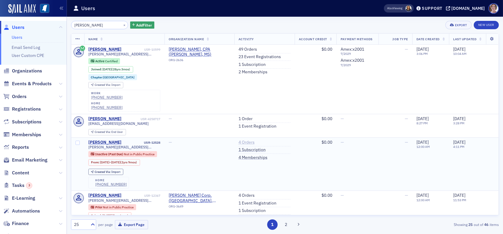
click at [243, 140] on link "4 Orders" at bounding box center [247, 142] width 16 height 5
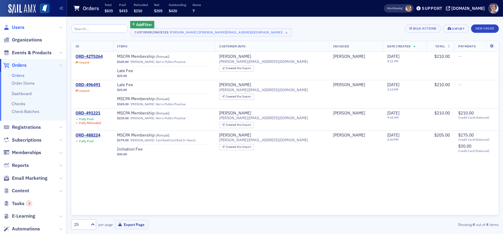
click at [20, 26] on span "Users" at bounding box center [18, 27] width 13 height 7
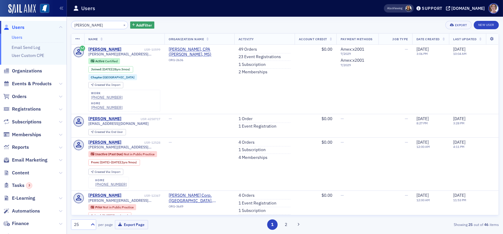
drag, startPoint x: 101, startPoint y: 25, endPoint x: 58, endPoint y: 28, distance: 42.9
click at [58, 28] on div "Users Users Email Send Log User Custom CPE Organizations Events & Products Orde…" at bounding box center [251, 117] width 503 height 234
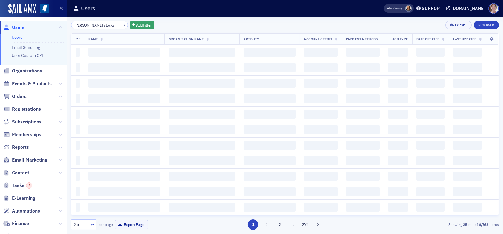
type input "[PERSON_NAME] stocks"
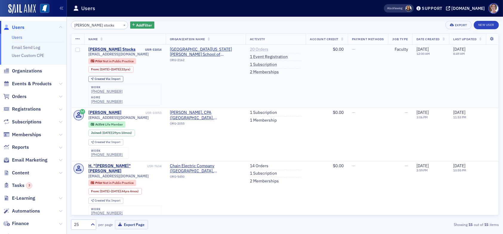
click at [252, 49] on link "20 Orders" at bounding box center [259, 49] width 19 height 5
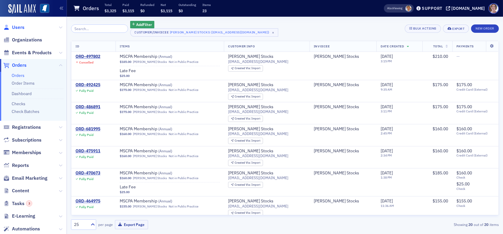
click at [19, 26] on span "Users" at bounding box center [18, 27] width 13 height 7
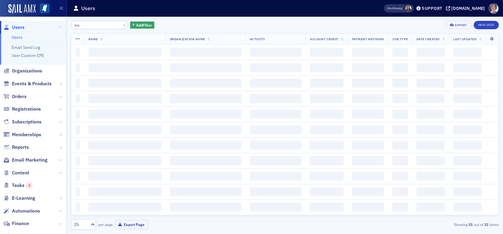
type input "m"
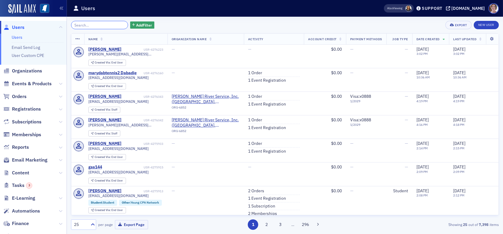
click at [100, 26] on input "search" at bounding box center [99, 25] width 57 height 8
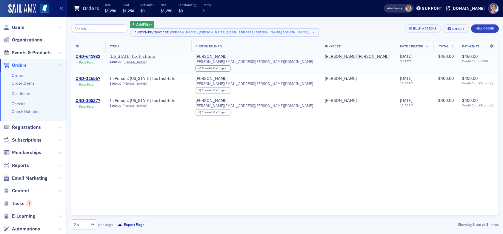
click at [87, 56] on div "ORD-641932" at bounding box center [88, 56] width 25 height 5
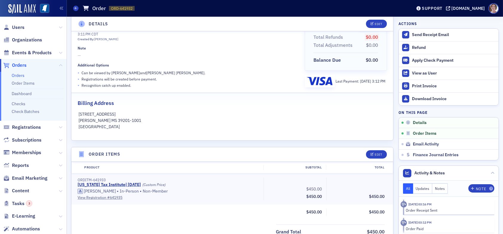
scroll to position [201, 0]
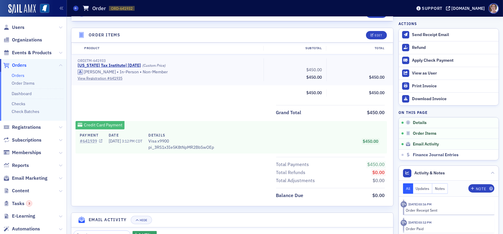
click at [90, 140] on link "# 641939" at bounding box center [91, 141] width 23 height 6
click at [17, 27] on span "Users" at bounding box center [18, 27] width 13 height 7
